Goal: Information Seeking & Learning: Find specific fact

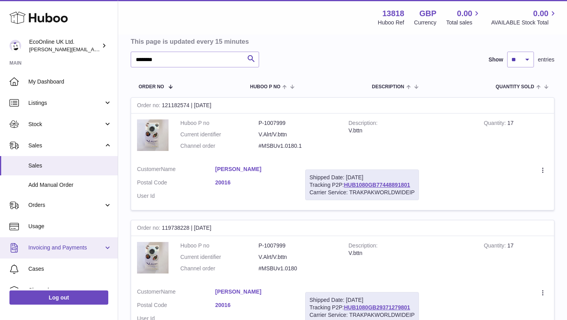
scroll to position [55, 0]
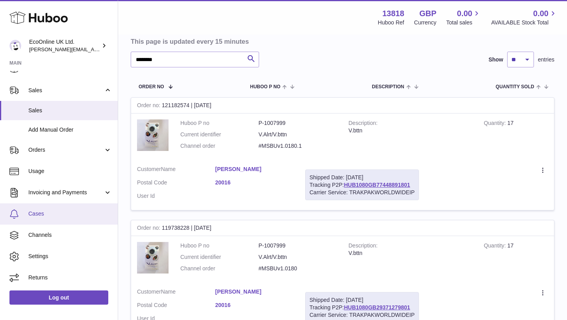
click at [76, 215] on span "Cases" at bounding box center [69, 213] width 83 height 7
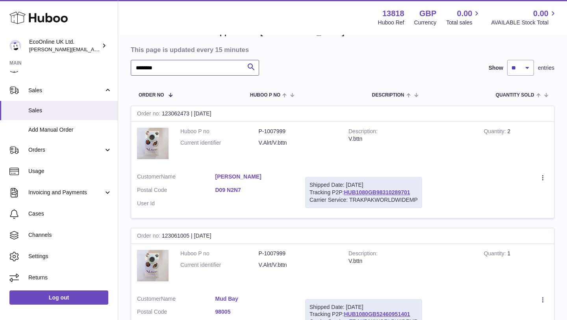
click at [195, 71] on input "********" at bounding box center [195, 68] width 128 height 16
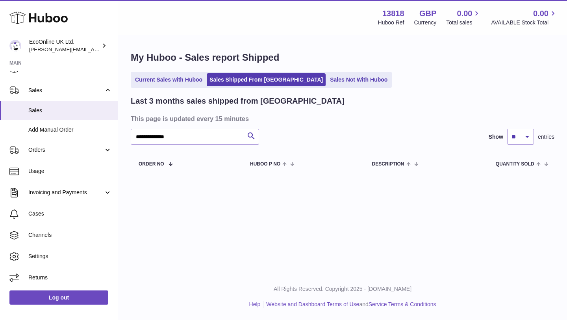
click at [195, 71] on div "**********" at bounding box center [342, 112] width 449 height 155
click at [194, 133] on input "**********" at bounding box center [195, 137] width 128 height 16
type input "********"
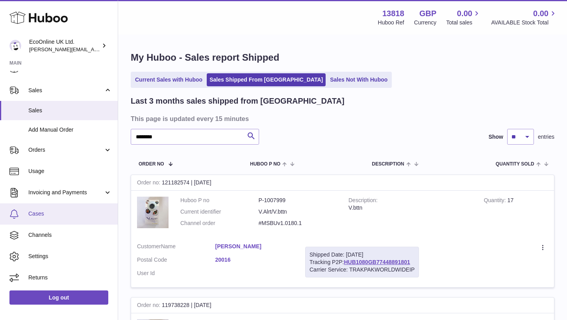
click at [74, 215] on span "Cases" at bounding box center [69, 213] width 83 height 7
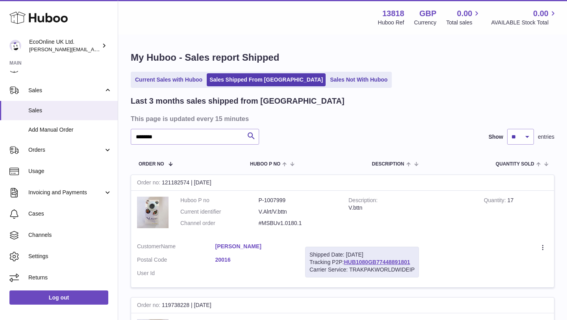
click at [267, 244] on link "[PERSON_NAME]" at bounding box center [254, 246] width 78 height 7
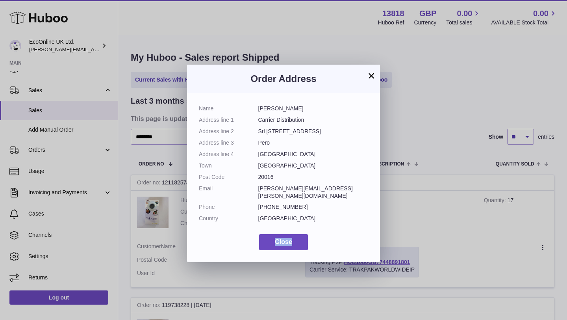
click at [267, 244] on div "Name [PERSON_NAME] Address line 1 Carrier Distribution Address line [GEOGRAPHIC…" at bounding box center [283, 177] width 193 height 169
click at [275, 238] on span "Close" at bounding box center [283, 241] width 17 height 7
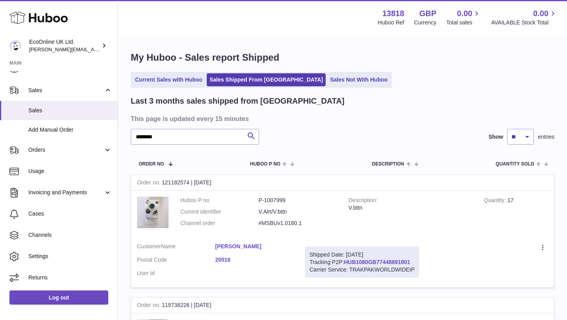
click at [351, 263] on link "HUB1080GB77448891801" at bounding box center [377, 262] width 66 height 6
click at [414, 261] on div "Shipped Date: [DATE] Tracking P2P: HUB1080GB77448891801 Carrier Service: TRAKPA…" at bounding box center [362, 261] width 114 height 31
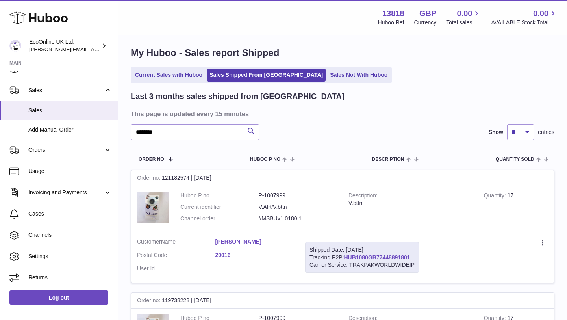
scroll to position [6, 0]
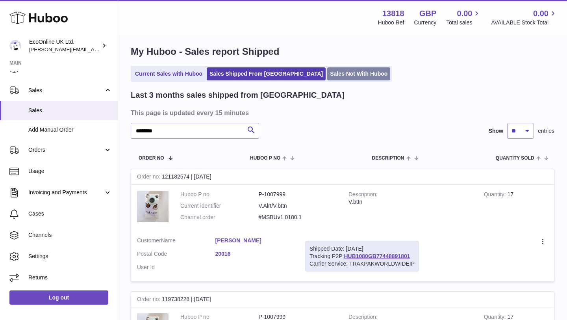
click at [327, 76] on link "Sales Not With Huboo" at bounding box center [358, 73] width 63 height 13
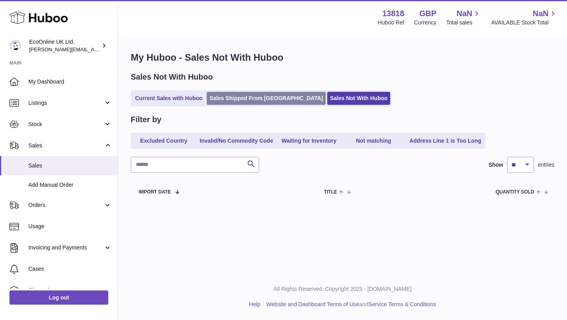
click at [261, 97] on link "Sales Shipped From [GEOGRAPHIC_DATA]" at bounding box center [266, 98] width 119 height 13
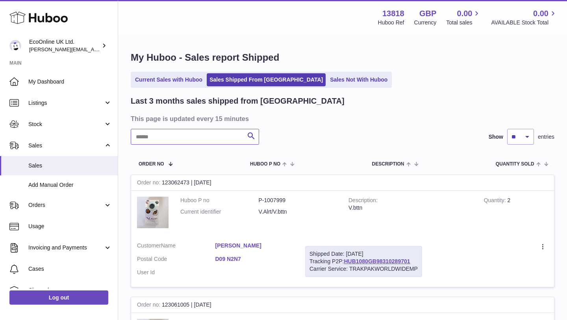
click at [217, 135] on input "text" at bounding box center [195, 137] width 128 height 16
type input "****"
click at [241, 243] on link "[PERSON_NAME]" at bounding box center [254, 246] width 78 height 7
click at [270, 263] on div "× Order Address Name Flaviano Gabetto Address line 1 Carrier Distribution Addre…" at bounding box center [283, 160] width 567 height 320
click at [219, 261] on link "20016" at bounding box center [254, 259] width 78 height 7
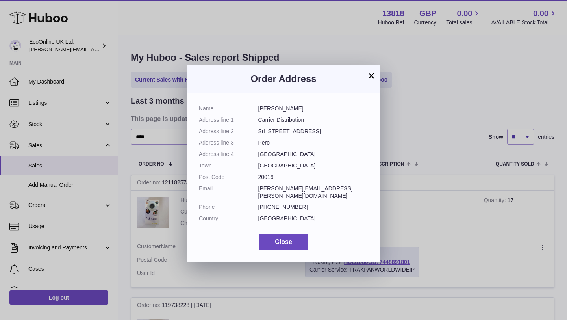
click at [219, 261] on div "× Order Address Name Flaviano Gabetto Address line 1 Carrier Distribution Addre…" at bounding box center [283, 160] width 567 height 320
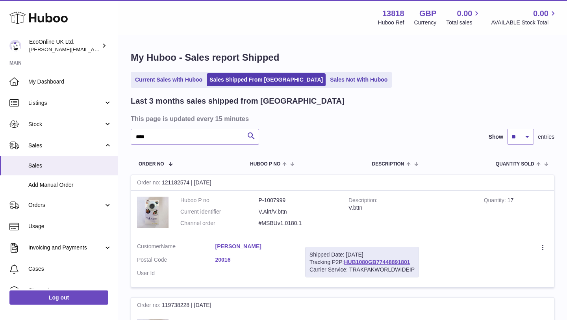
click at [279, 219] on dd "#MSBUv1.0180.1" at bounding box center [298, 222] width 78 height 7
copy dd "MSBUv1.0180.1"
click at [279, 218] on dl "Huboo P no P-1007999 Current identifier V.Alrt/V.bttn Channel order #MSBUv1.018…" at bounding box center [258, 213] width 156 height 34
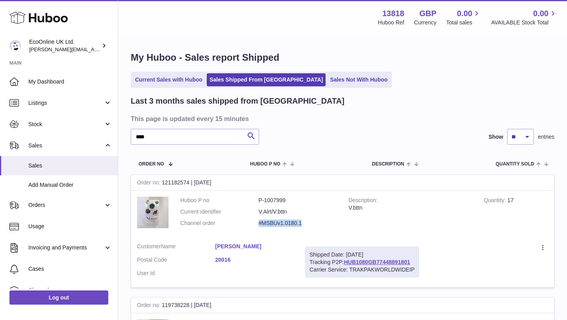
click at [279, 218] on dl "Huboo P no P-1007999 Current identifier V.Alrt/V.bttn Channel order #MSBUv1.018…" at bounding box center [258, 213] width 156 height 34
copy tr "#MSBUv1.0180.1"
